Goal: Task Accomplishment & Management: Manage account settings

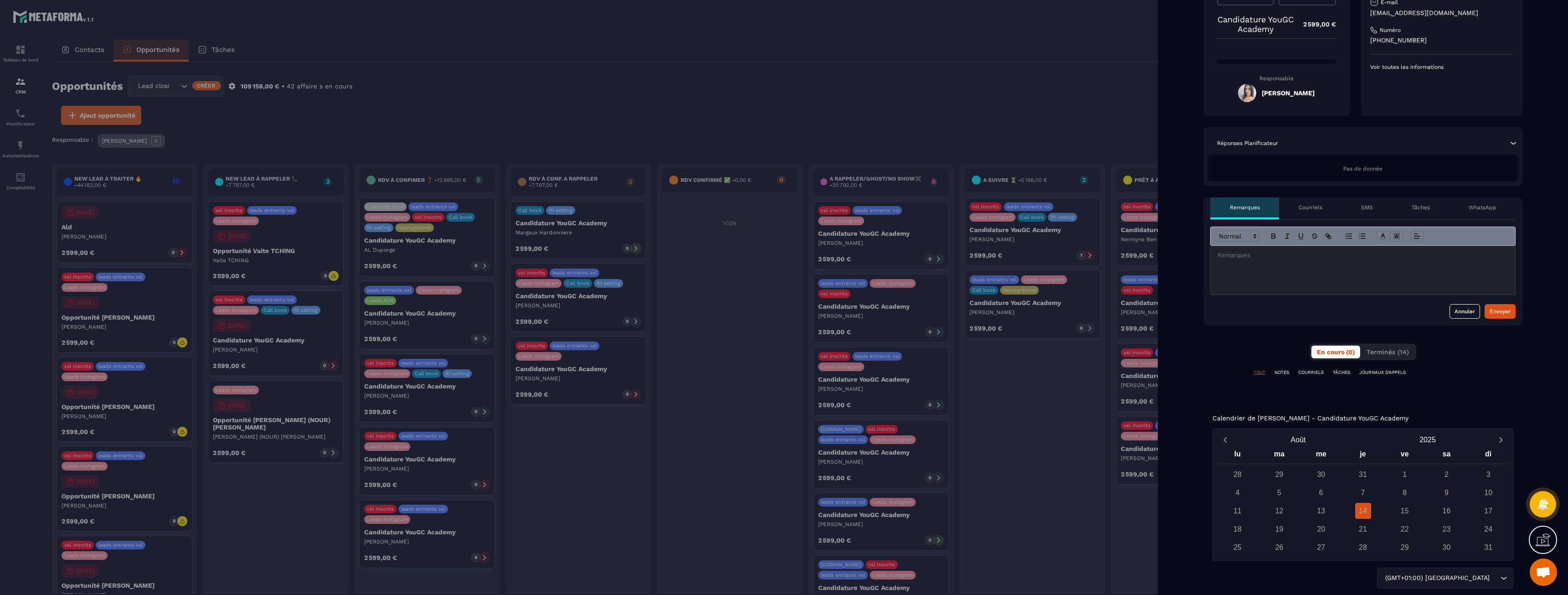
scroll to position [144, 0]
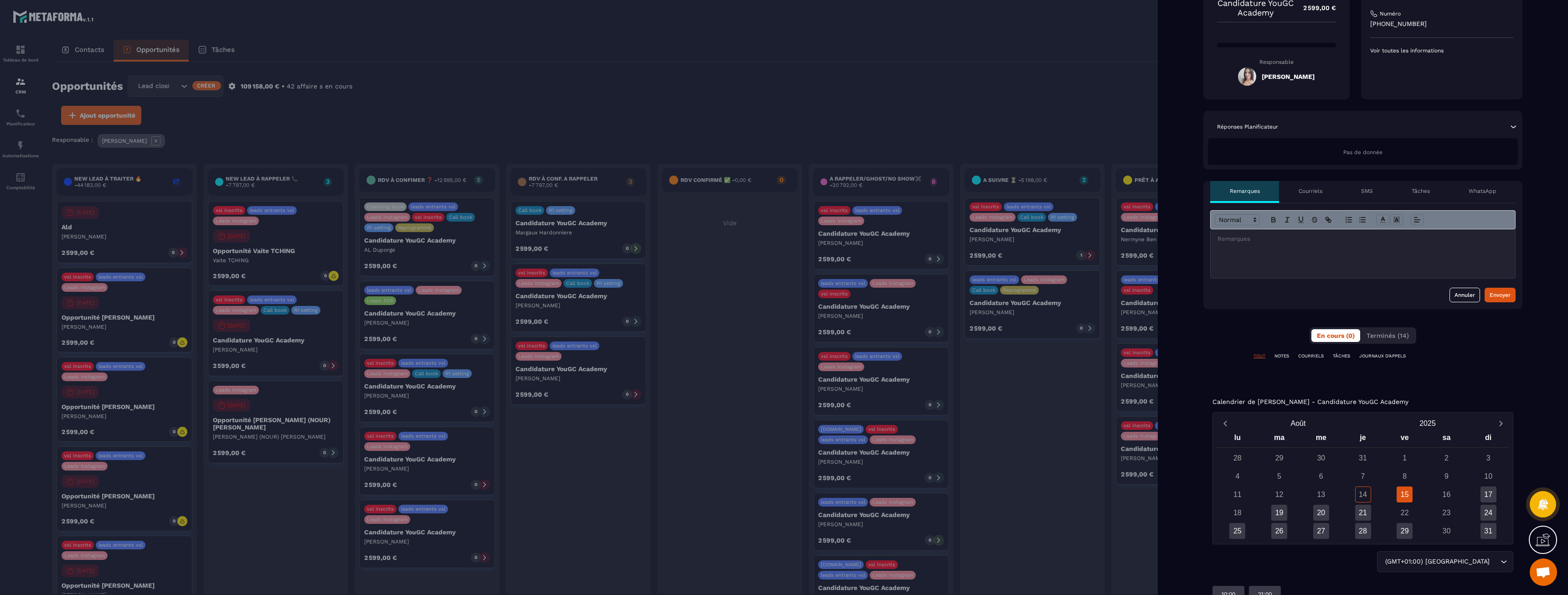
click at [1339, 357] on p "TÂCHES" at bounding box center [1342, 356] width 17 height 6
click at [1423, 192] on p "Tâches" at bounding box center [1421, 191] width 18 height 7
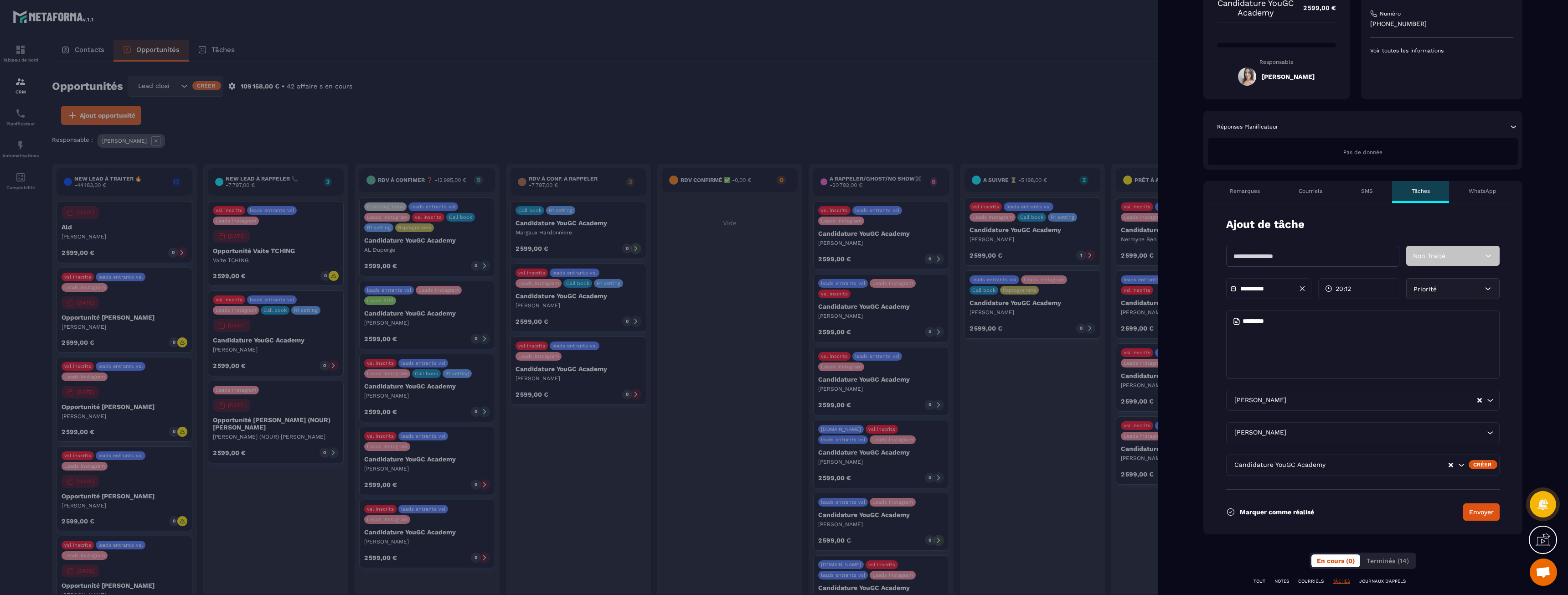
click at [1245, 192] on p "Remarques" at bounding box center [1244, 191] width 30 height 7
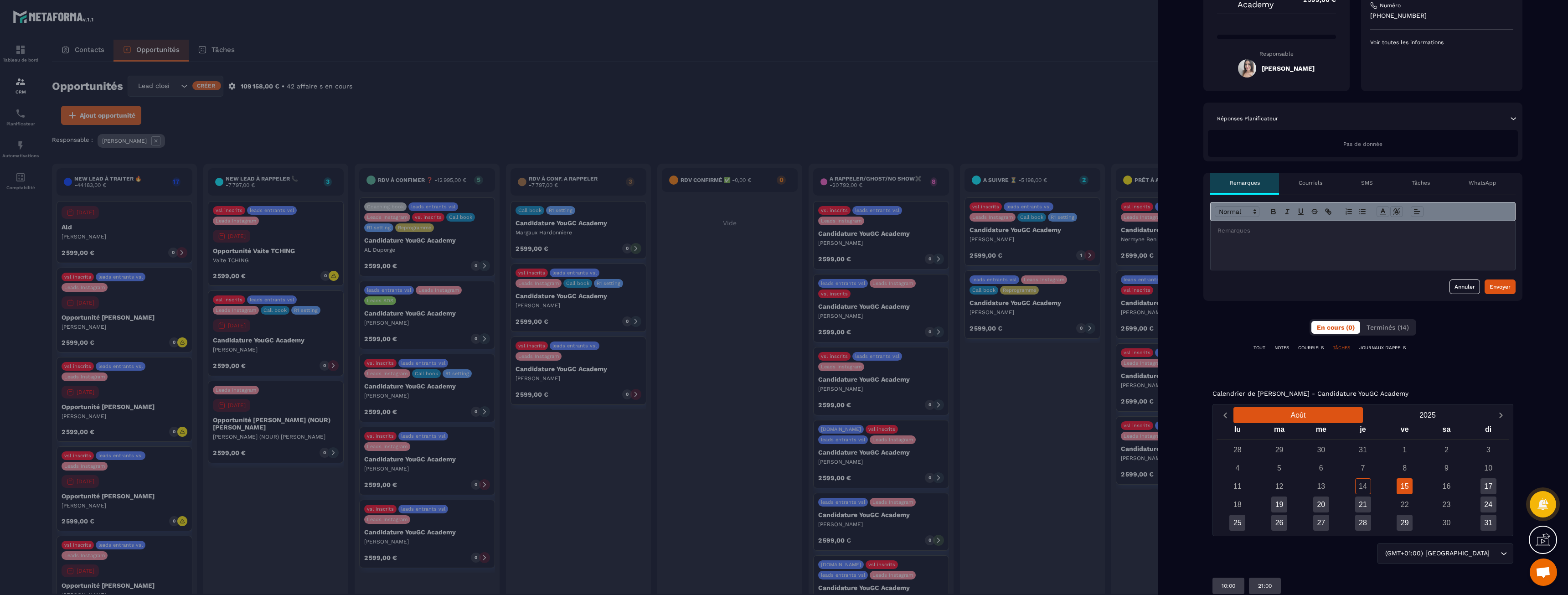
scroll to position [160, 0]
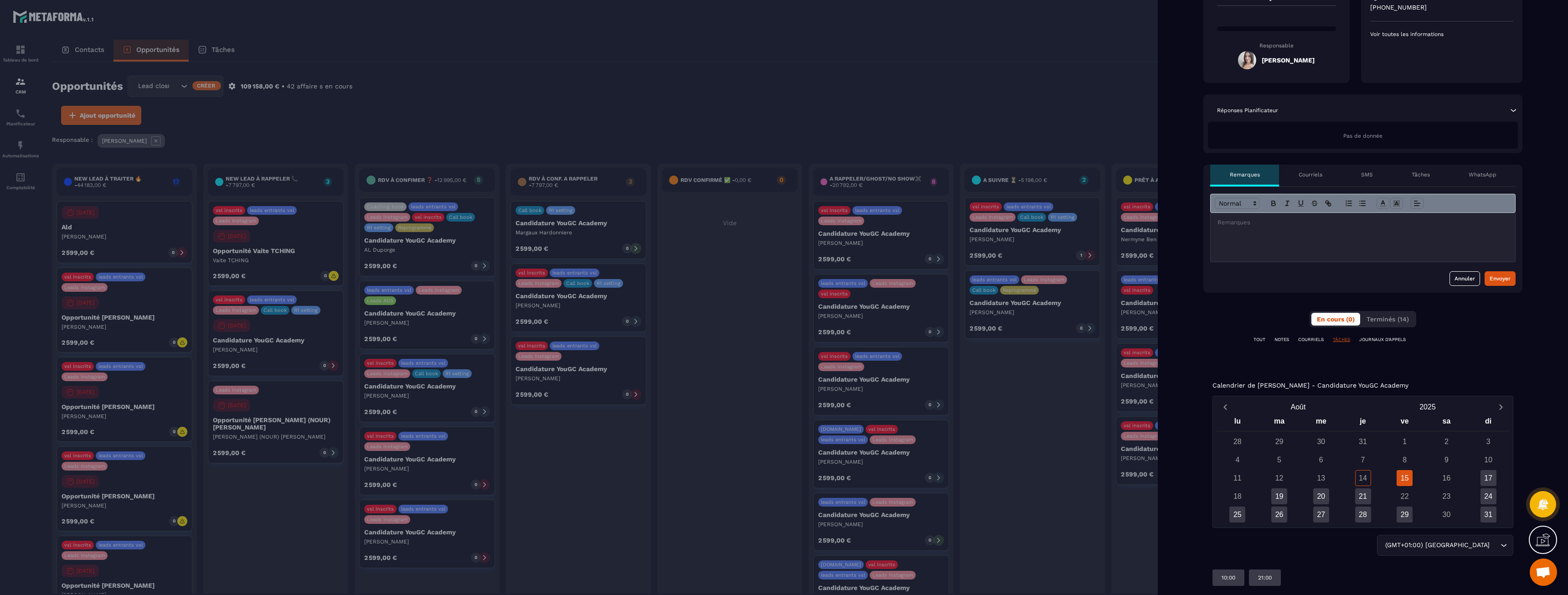
click at [1407, 311] on div "En cours (0) Terminés (14)" at bounding box center [1362, 319] width 107 height 16
click at [1405, 313] on button "Terminés (14)" at bounding box center [1388, 319] width 54 height 13
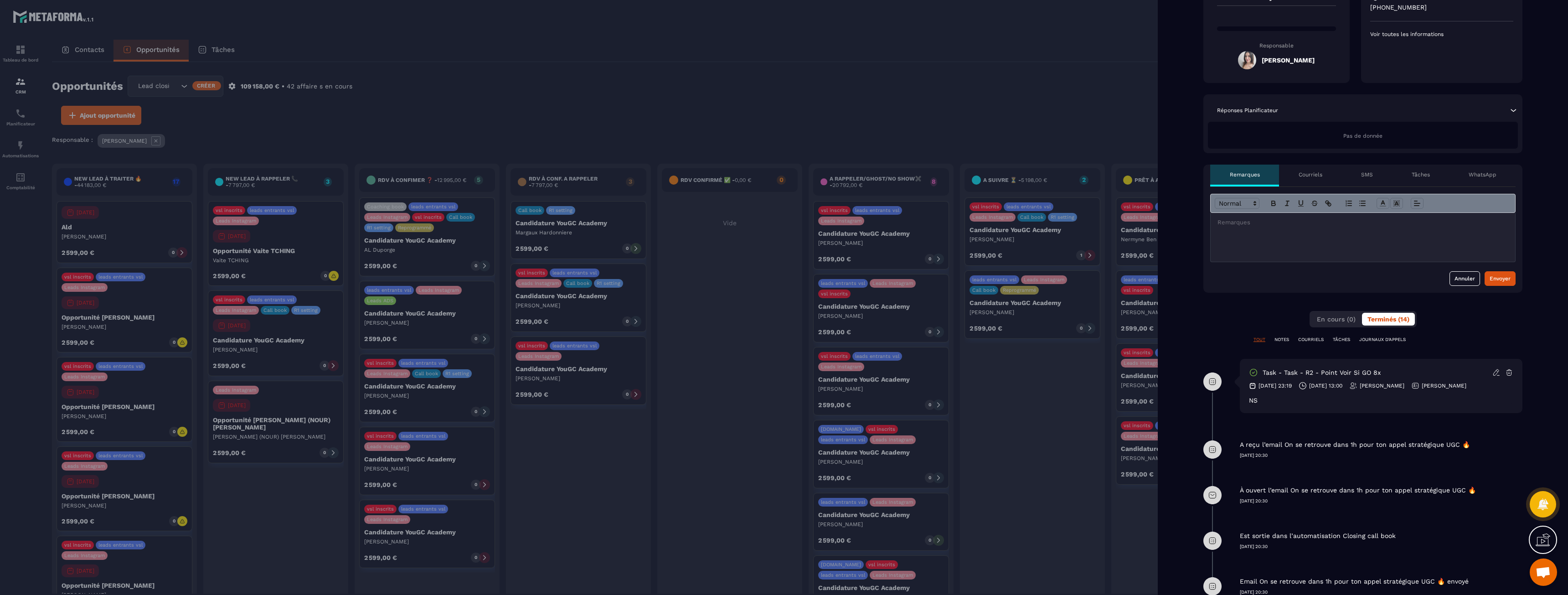
drag, startPoint x: 1295, startPoint y: 459, endPoint x: 1295, endPoint y: 465, distance: 6.0
click at [1295, 459] on div "A reçu l’email On se retrouve dans 1h pour ton appel stratégique UGC 🔥 [DATE] 2…" at bounding box center [1381, 443] width 282 height 32
click at [1295, 459] on p "[DATE] 20:30" at bounding box center [1381, 456] width 282 height 6
drag, startPoint x: 1295, startPoint y: 465, endPoint x: 1274, endPoint y: 443, distance: 30.4
click at [1274, 443] on div "A reçu l’email On se retrouve dans 1h pour ton appel stratégique UGC 🔥 [DATE] 2…" at bounding box center [1381, 443] width 282 height 32
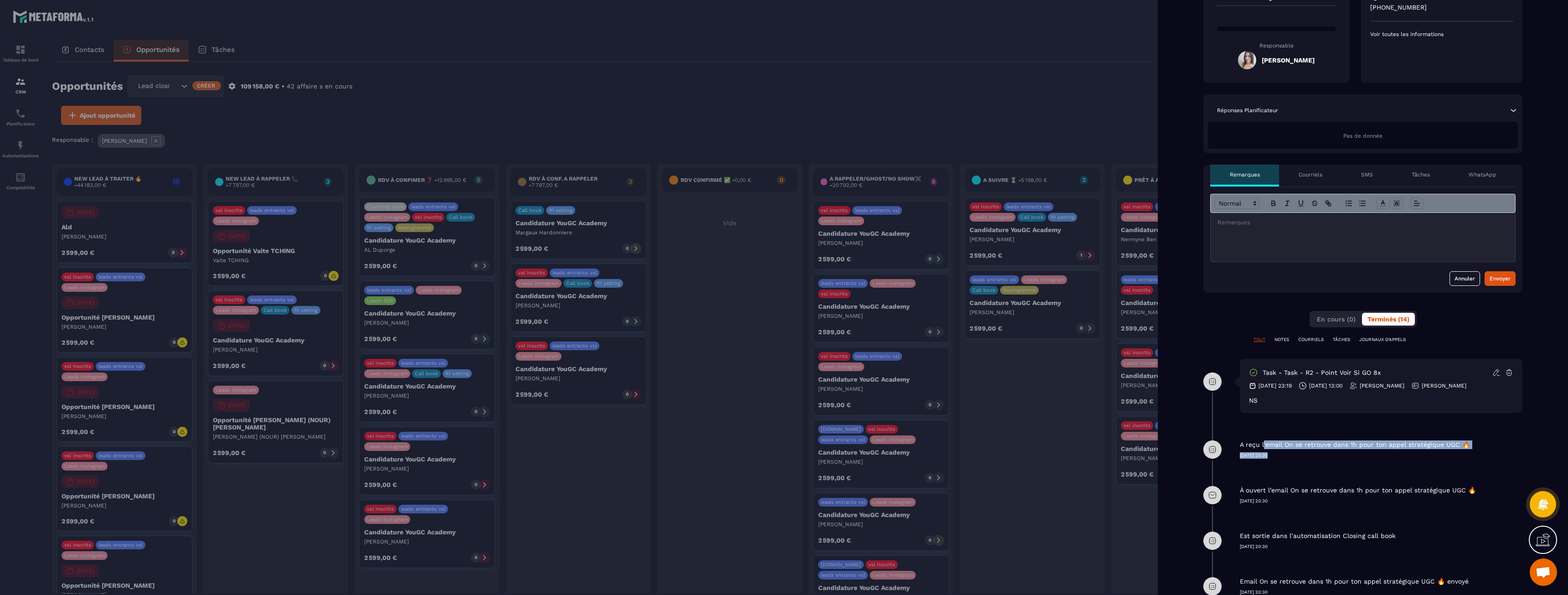
click at [1274, 443] on div "A reçu l’email On se retrouve dans 1h pour ton appel stratégique UGC 🔥 [DATE] 2…" at bounding box center [1381, 443] width 282 height 32
drag, startPoint x: 1274, startPoint y: 443, endPoint x: 1281, endPoint y: 457, distance: 15.7
click at [1281, 457] on div "A reçu l’email On se retrouve dans 1h pour ton appel stratégique UGC 🔥 [DATE] 2…" at bounding box center [1381, 443] width 282 height 32
drag, startPoint x: 1275, startPoint y: 443, endPoint x: 1283, endPoint y: 459, distance: 17.9
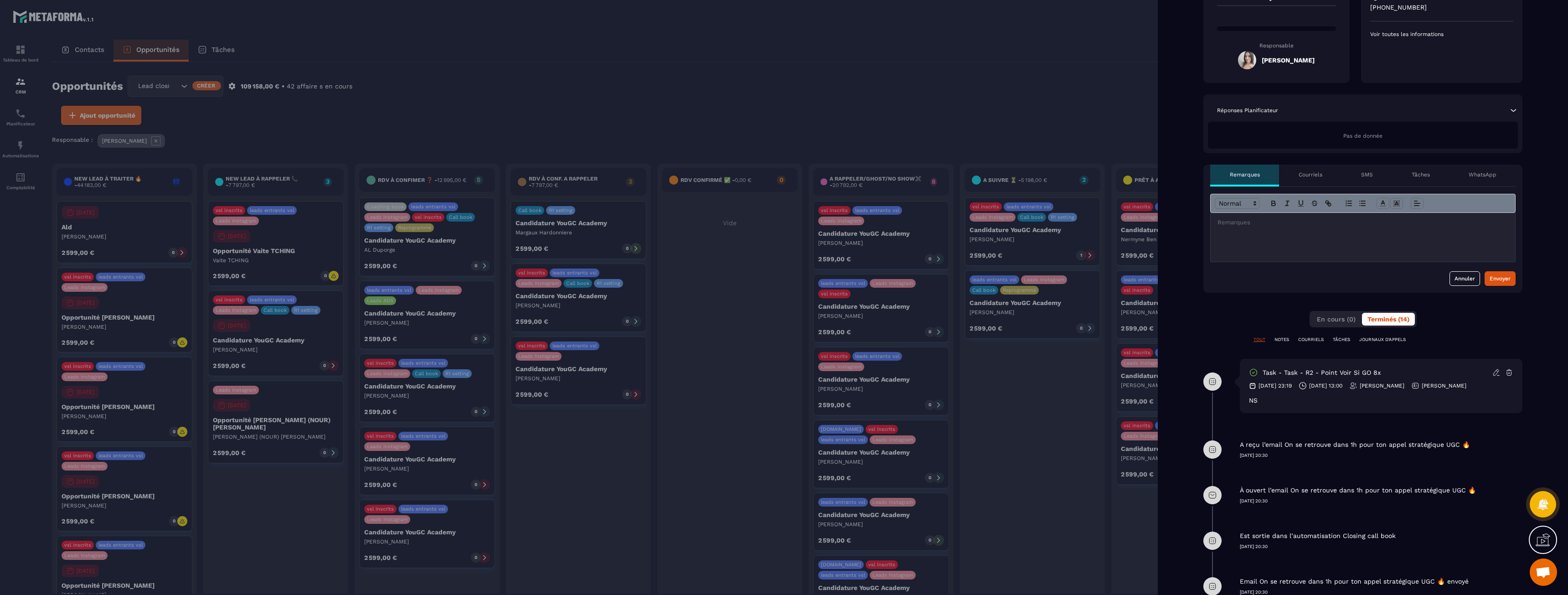
click at [1283, 459] on div "A reçu l’email On se retrouve dans 1h pour ton appel stratégique UGC 🔥 [DATE] 2…" at bounding box center [1381, 443] width 282 height 32
click at [1283, 459] on p "[DATE] 20:30" at bounding box center [1381, 456] width 282 height 6
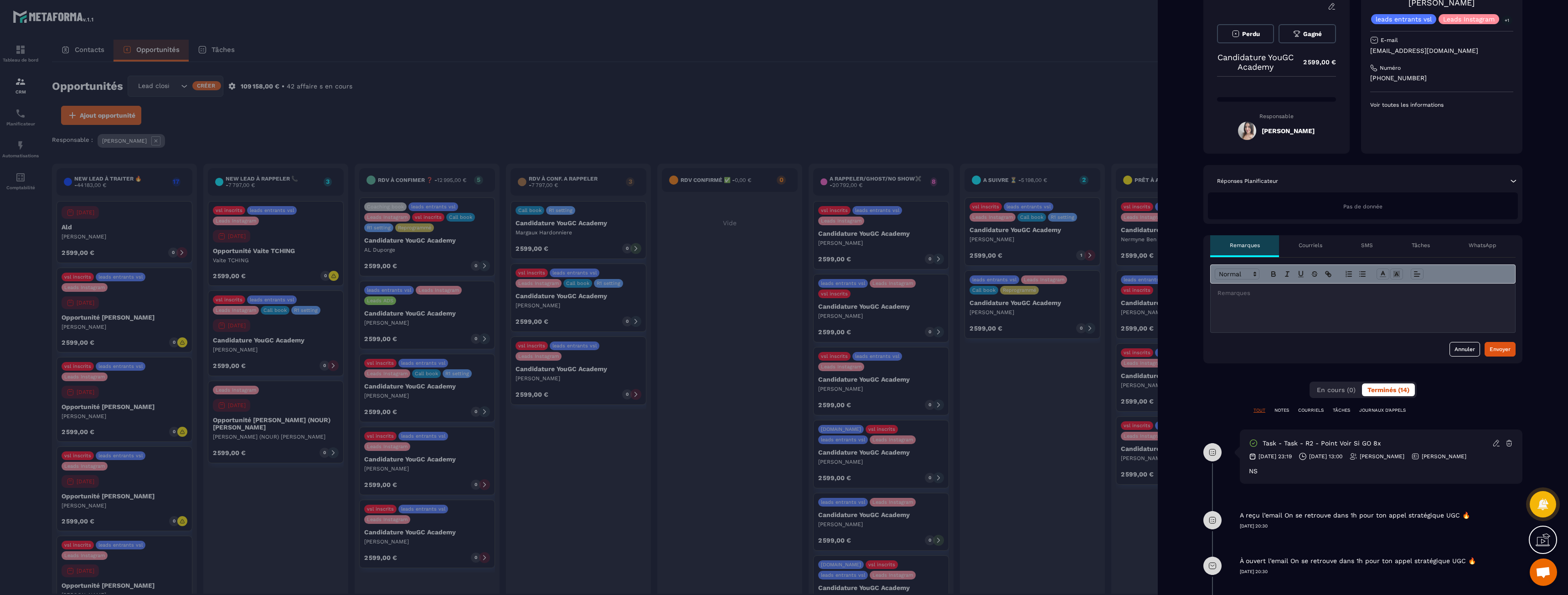
scroll to position [0, 0]
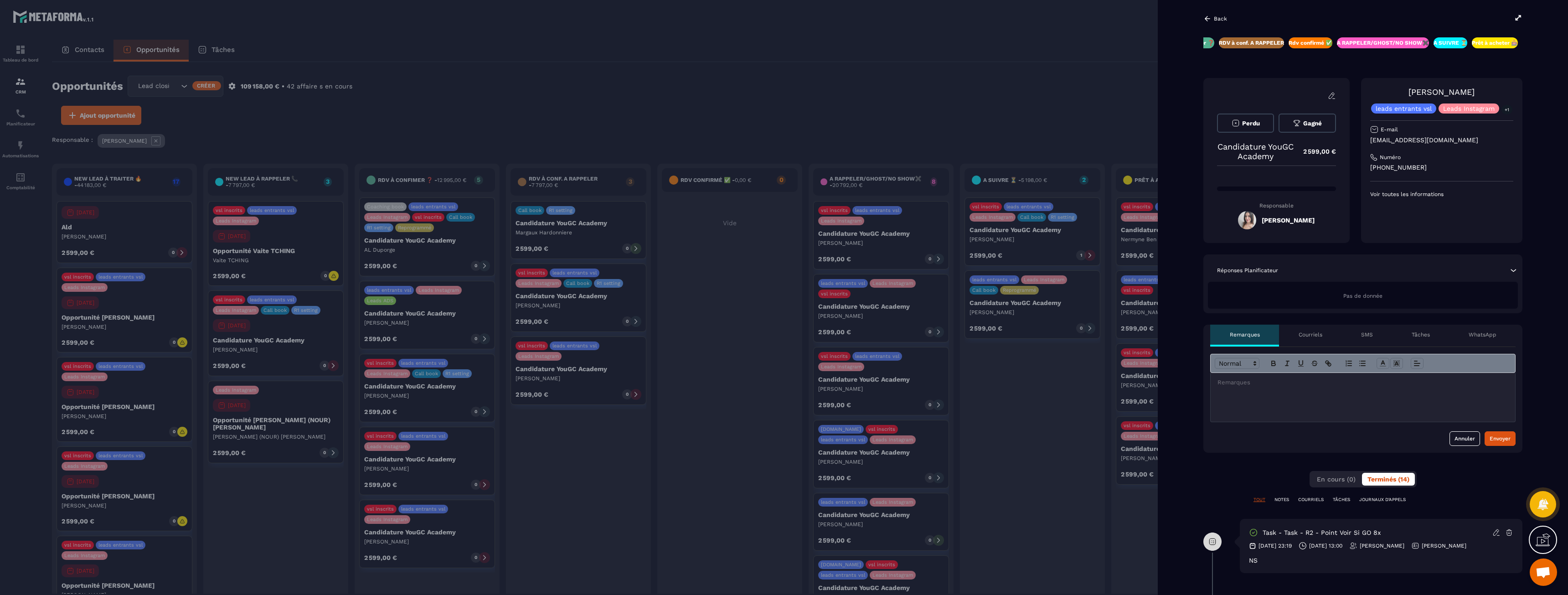
click at [1245, 122] on span "Perdu" at bounding box center [1251, 123] width 18 height 7
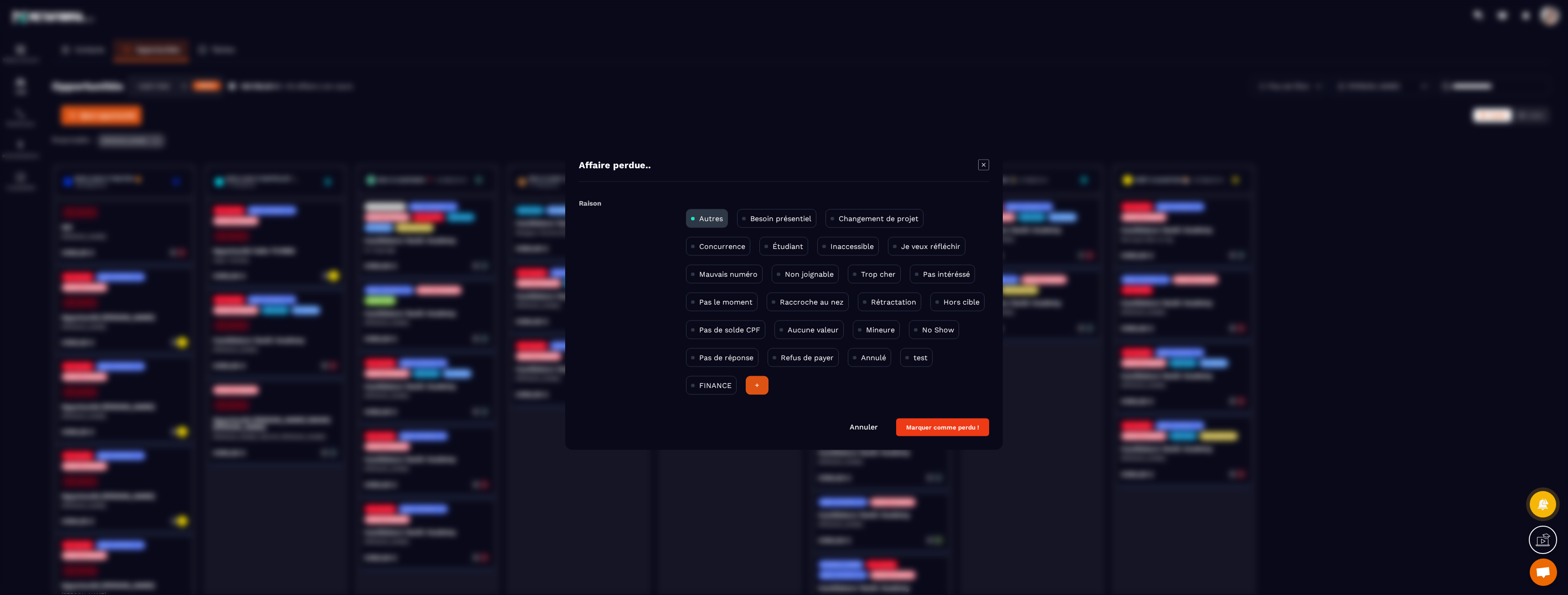
click at [847, 244] on p "Inaccessible" at bounding box center [852, 246] width 43 height 9
click at [928, 425] on button "Marquer comme perdu !" at bounding box center [942, 427] width 93 height 18
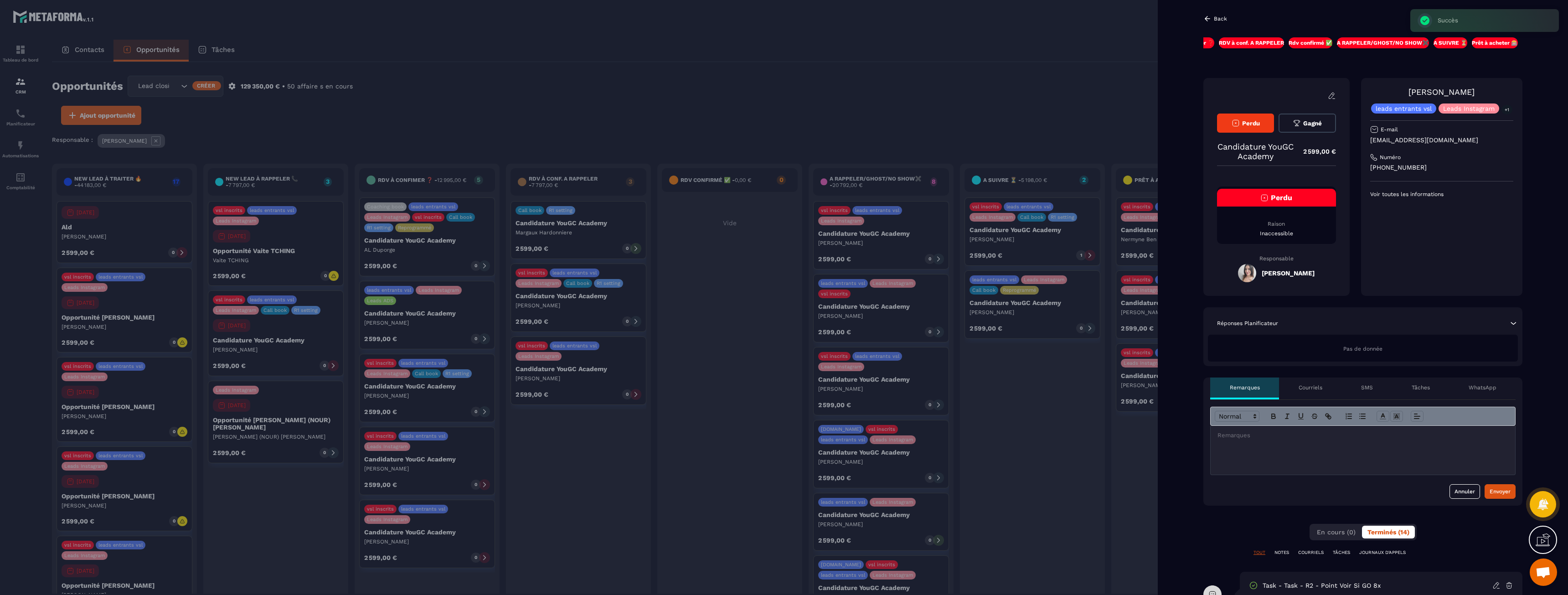
click at [1271, 434] on p at bounding box center [1363, 435] width 291 height 8
click at [1491, 489] on div "Envoyer" at bounding box center [1500, 491] width 21 height 9
